Goal: Information Seeking & Learning: Understand process/instructions

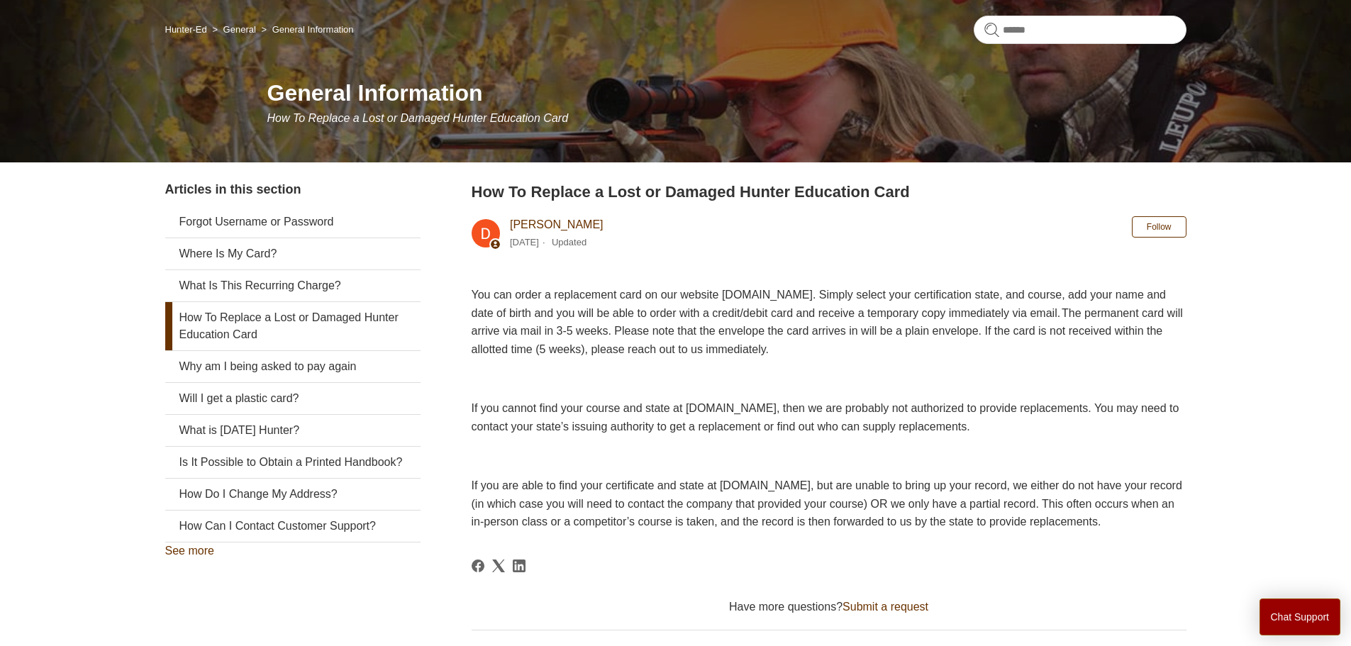
scroll to position [142, 0]
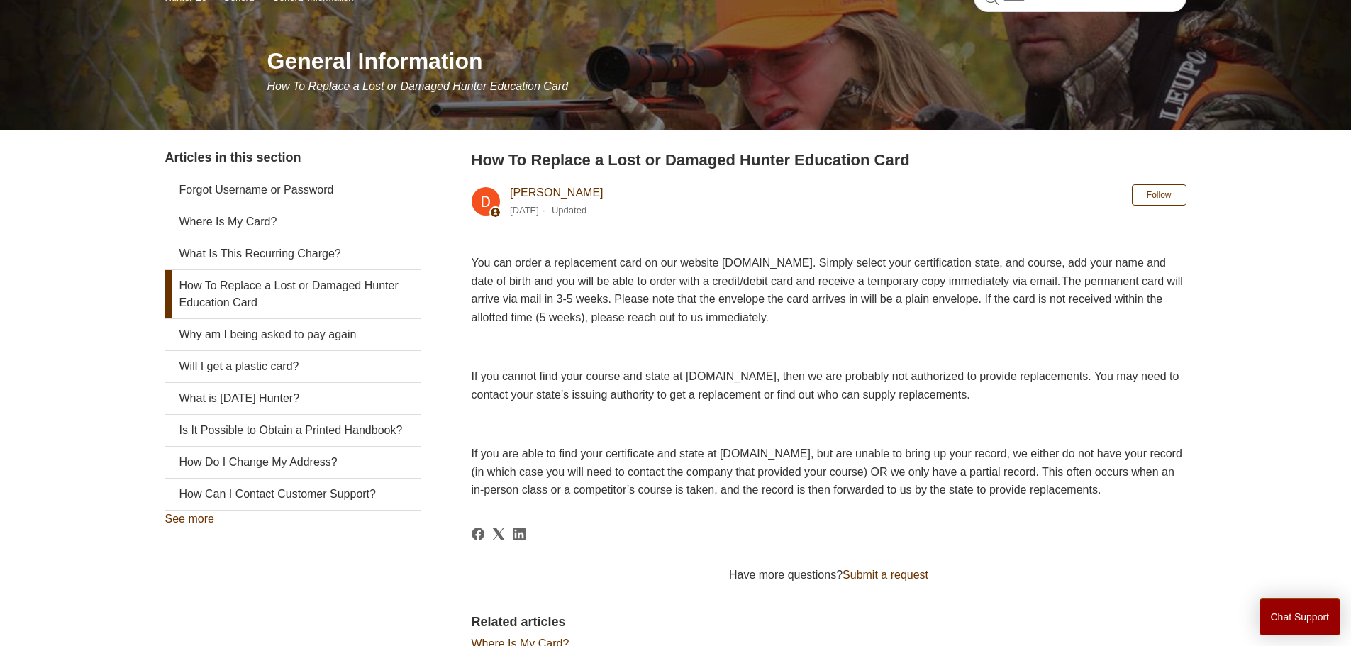
click at [296, 292] on link "How To Replace a Lost or Damaged Hunter Education Card" at bounding box center [292, 294] width 255 height 48
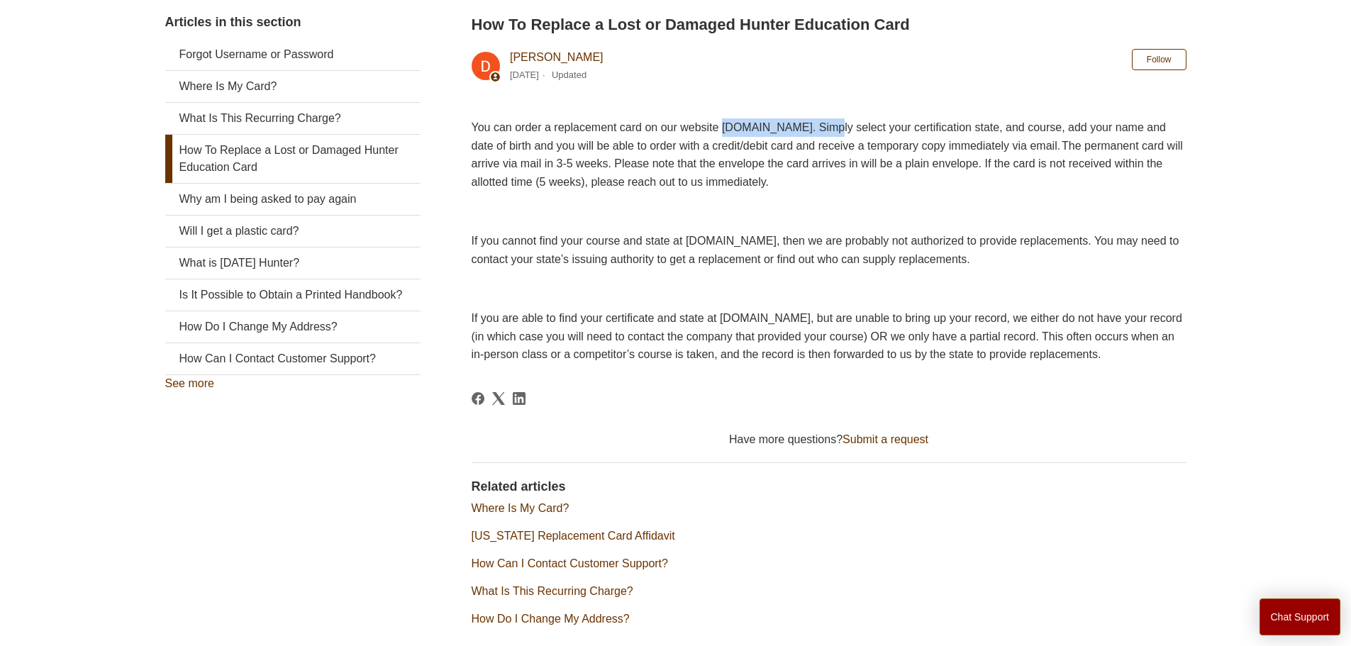
drag, startPoint x: 753, startPoint y: 121, endPoint x: 879, endPoint y: 121, distance: 125.5
click at [879, 121] on span "You can order a replacement card on our website [DOMAIN_NAME]. Simply select yo…" at bounding box center [827, 154] width 711 height 67
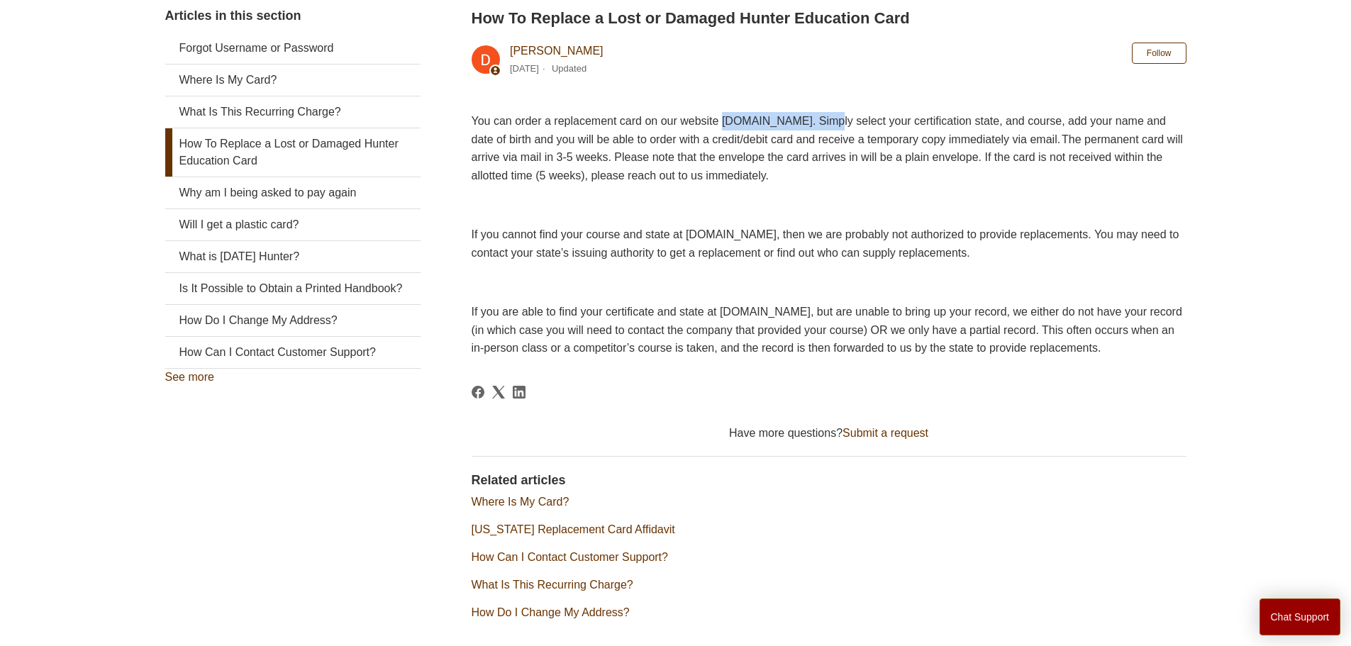
copy span "www.ILostMyCard.com"
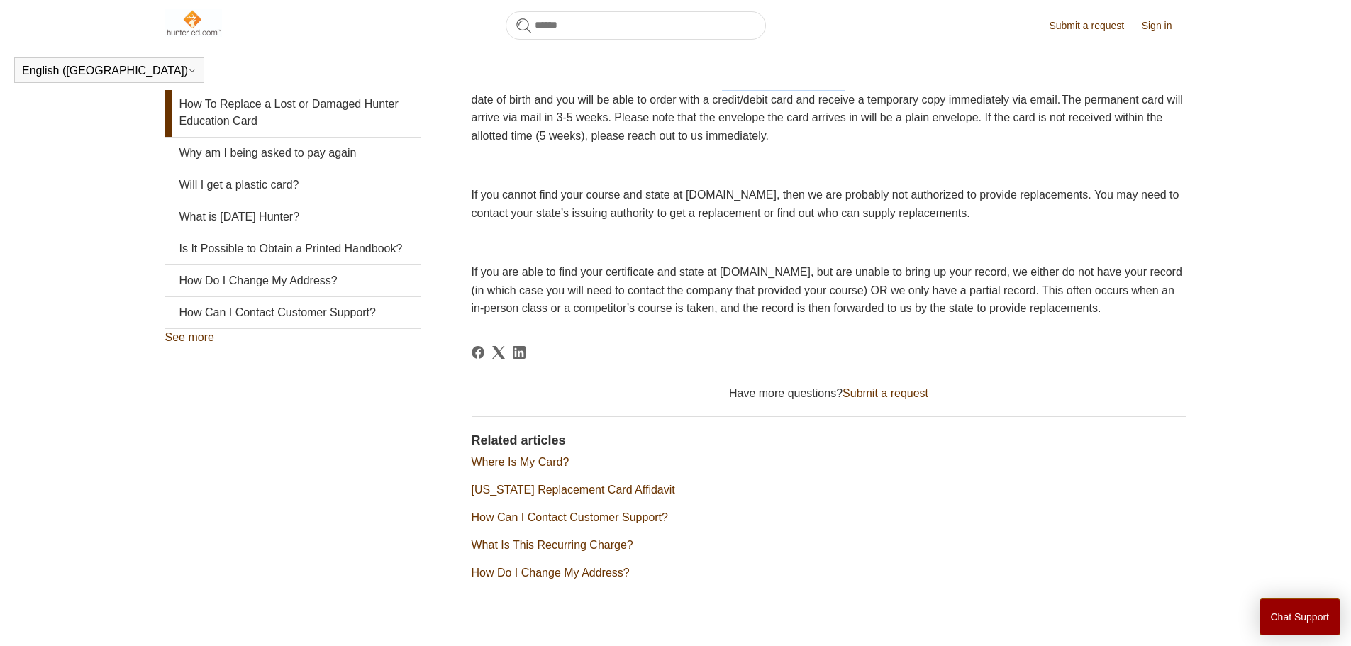
scroll to position [244, 0]
